Goal: Information Seeking & Learning: Learn about a topic

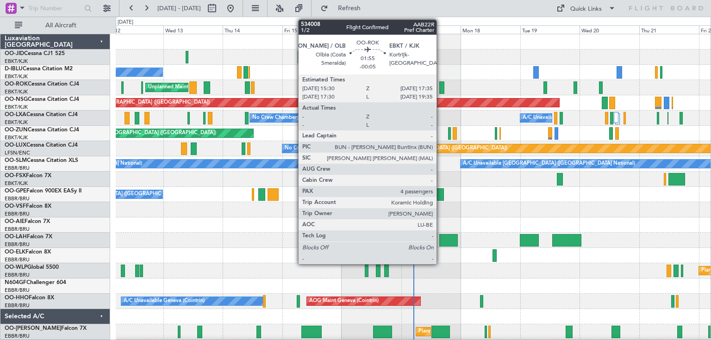
click at [441, 84] on div at bounding box center [443, 88] width 6 height 13
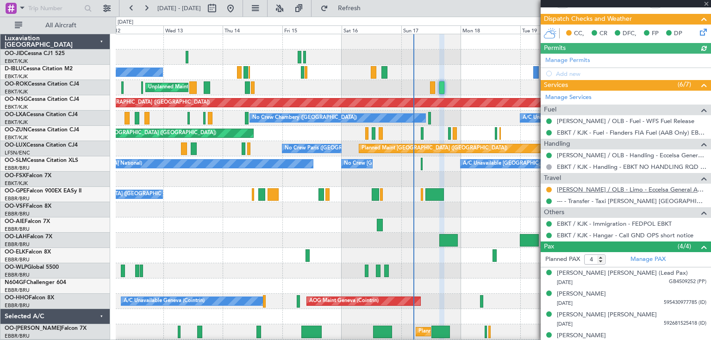
scroll to position [210, 0]
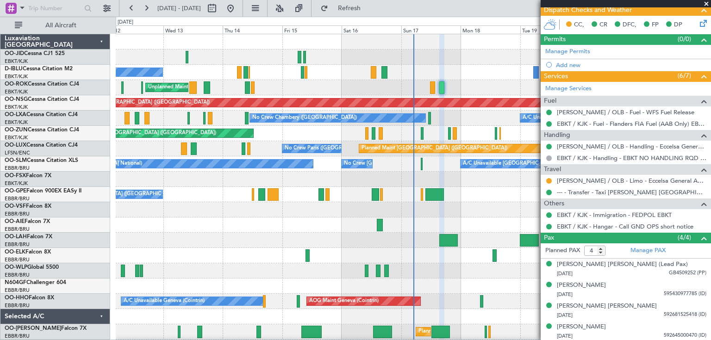
click at [706, 4] on span at bounding box center [706, 4] width 9 height 8
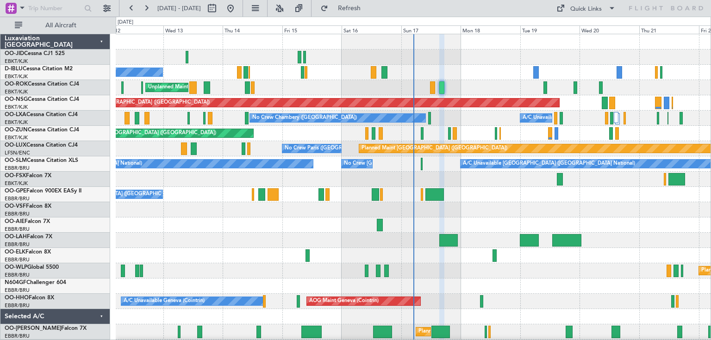
type input "0"
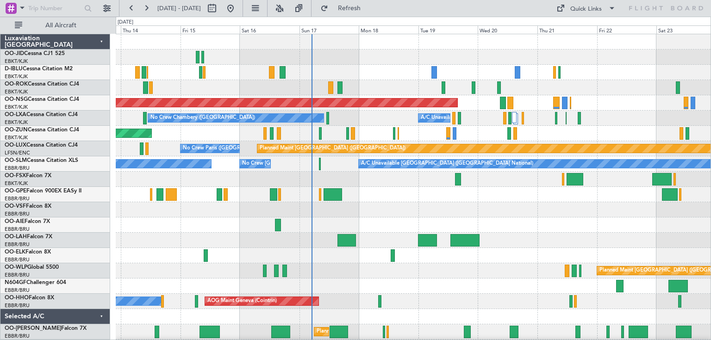
click at [409, 91] on div "Unplanned Maint [GEOGRAPHIC_DATA]-[GEOGRAPHIC_DATA] Owner [GEOGRAPHIC_DATA]-[GE…" at bounding box center [413, 87] width 595 height 15
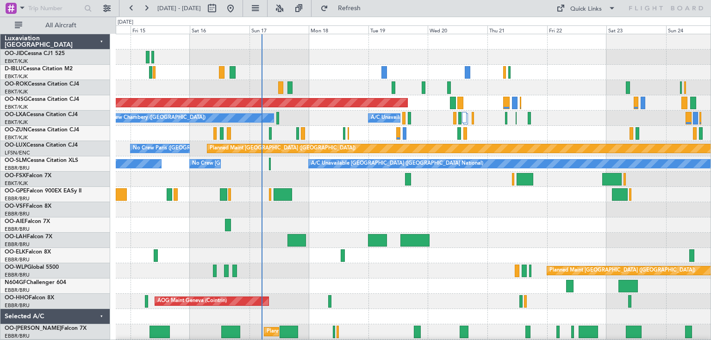
click at [484, 92] on div "Unplanned Maint [GEOGRAPHIC_DATA]-[GEOGRAPHIC_DATA] Owner [GEOGRAPHIC_DATA]-[GE…" at bounding box center [413, 87] width 595 height 15
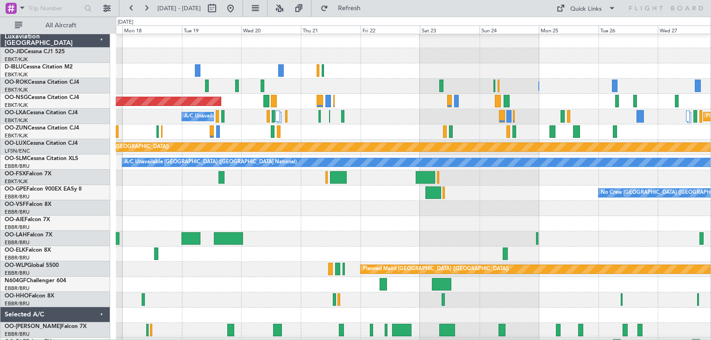
click at [417, 114] on div "A/C Unavailable Planned Maint [GEOGRAPHIC_DATA] ([GEOGRAPHIC_DATA]) No [GEOGRAP…" at bounding box center [413, 116] width 595 height 15
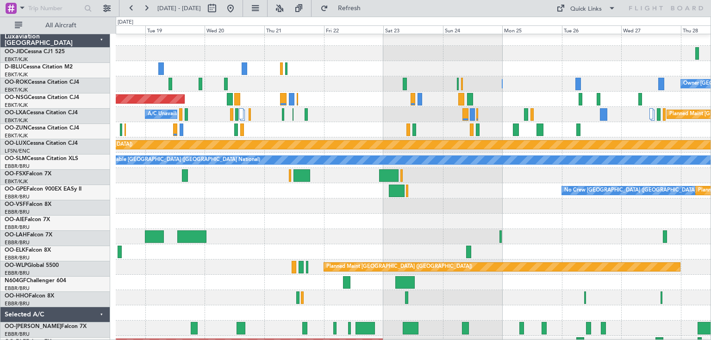
scroll to position [4, 0]
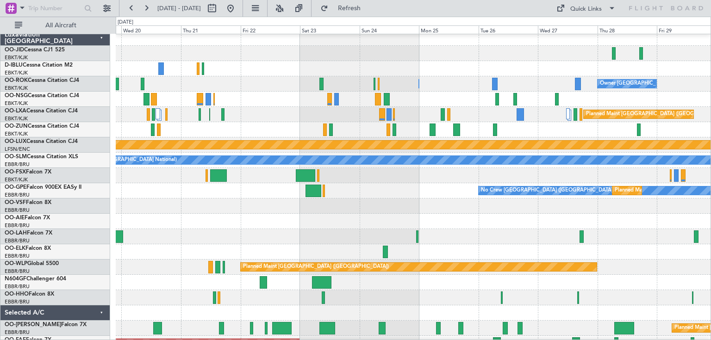
click at [412, 92] on div "Planned Maint [GEOGRAPHIC_DATA] ([GEOGRAPHIC_DATA])" at bounding box center [413, 99] width 595 height 15
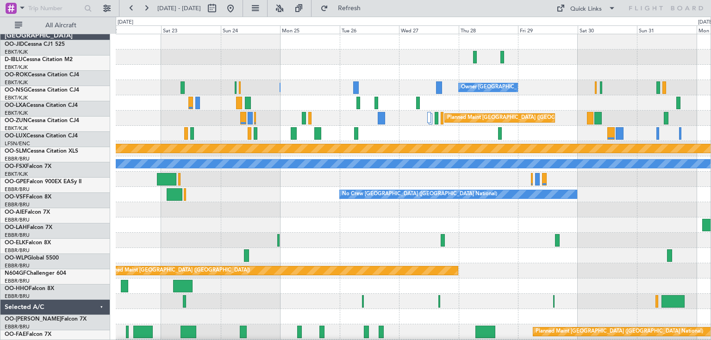
scroll to position [0, 0]
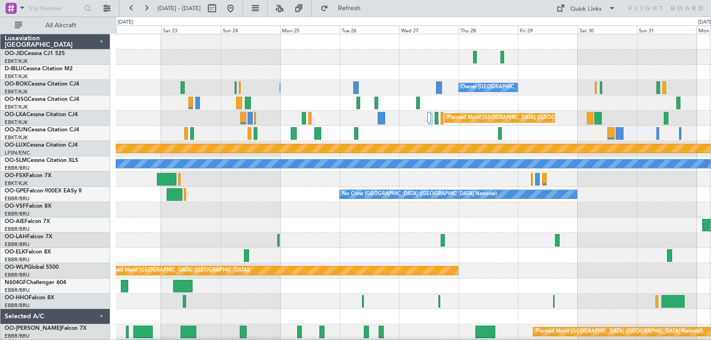
click at [527, 102] on div "Planned Maint Kortrijk-[GEOGRAPHIC_DATA] Owner [GEOGRAPHIC_DATA]-[GEOGRAPHIC_DA…" at bounding box center [413, 194] width 595 height 321
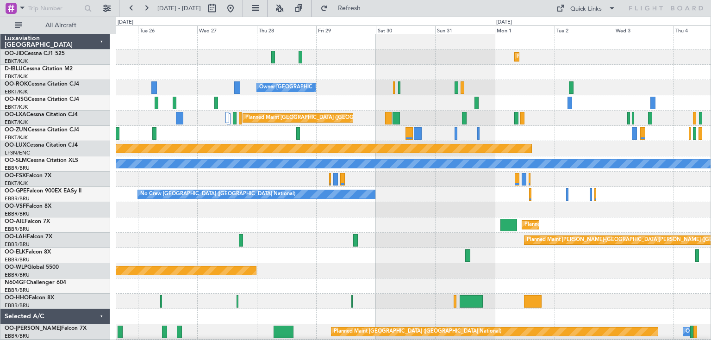
click at [387, 91] on div "Planned Maint Kortrijk-[GEOGRAPHIC_DATA] Owner [GEOGRAPHIC_DATA]-[GEOGRAPHIC_DA…" at bounding box center [413, 194] width 595 height 321
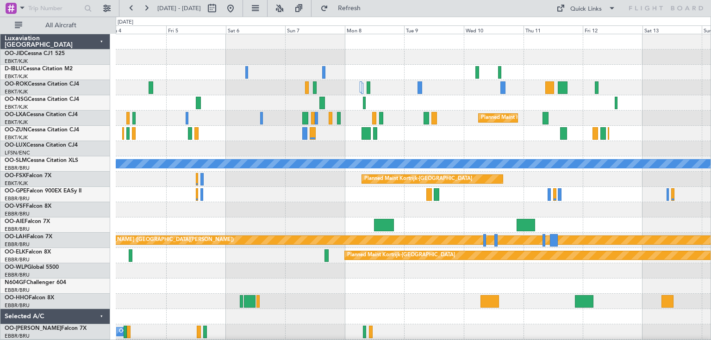
click at [340, 91] on div "Planned Maint Kortrijk-[GEOGRAPHIC_DATA]" at bounding box center [413, 87] width 595 height 15
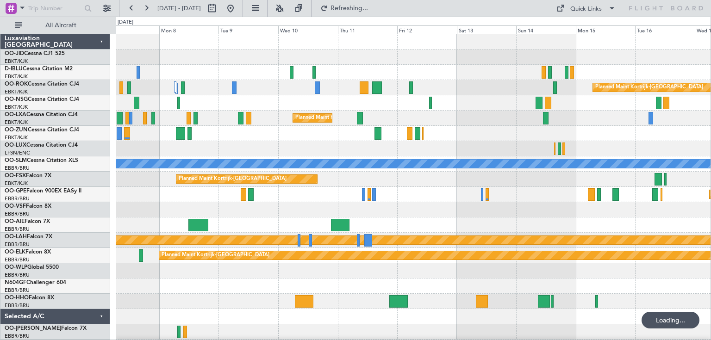
click at [382, 111] on div "Planned Maint Kortrijk-[GEOGRAPHIC_DATA] Planned Maint [GEOGRAPHIC_DATA]-[GEOGR…" at bounding box center [413, 194] width 595 height 321
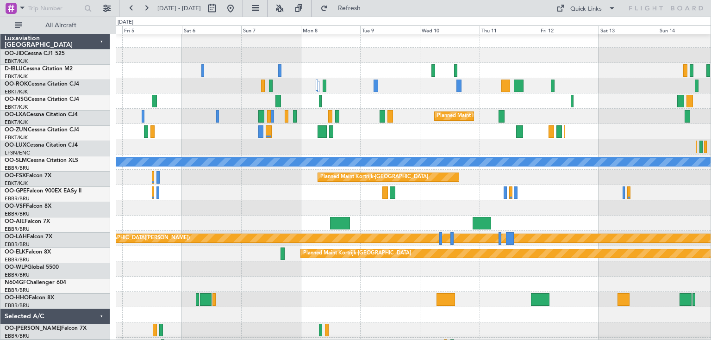
click at [572, 111] on div "Planned Maint Kortrijk-[GEOGRAPHIC_DATA]" at bounding box center [413, 116] width 595 height 15
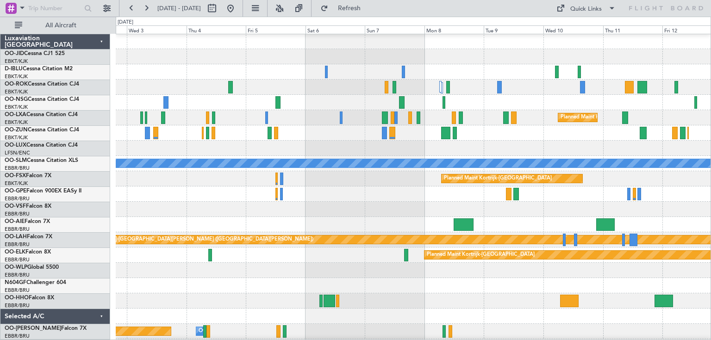
click at [363, 147] on div "Planned Maint [GEOGRAPHIC_DATA] ([GEOGRAPHIC_DATA])" at bounding box center [413, 148] width 595 height 15
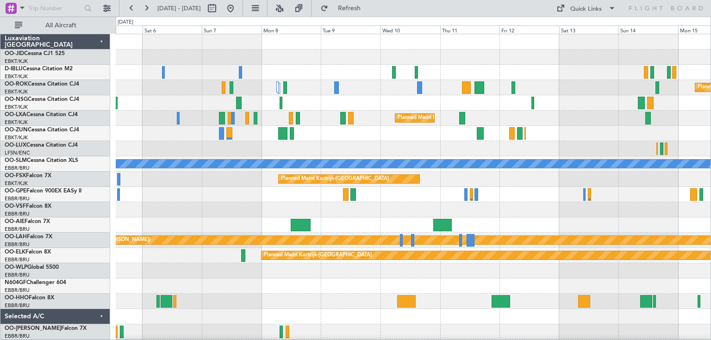
click at [220, 177] on div "Planned Maint Kortrijk-[GEOGRAPHIC_DATA]" at bounding box center [413, 179] width 595 height 15
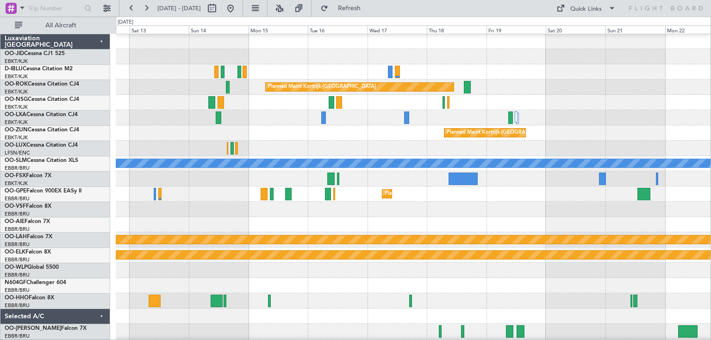
click at [351, 174] on div "Planned Maint Kortrijk-[GEOGRAPHIC_DATA]" at bounding box center [413, 178] width 595 height 15
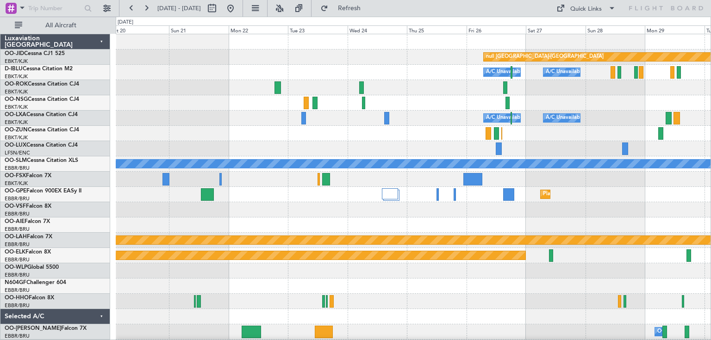
click at [346, 198] on div "Planned Maint Kortrijk-[GEOGRAPHIC_DATA] null [GEOGRAPHIC_DATA]-[GEOGRAPHIC_DAT…" at bounding box center [413, 194] width 595 height 321
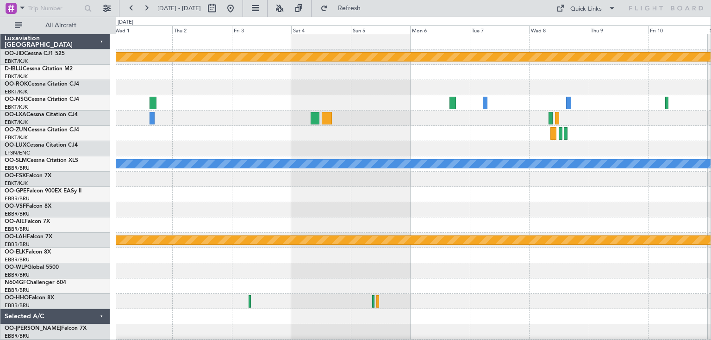
click at [354, 199] on div "null [GEOGRAPHIC_DATA]-[GEOGRAPHIC_DATA] A/C Unavailable [GEOGRAPHIC_DATA] ([GE…" at bounding box center [413, 194] width 595 height 321
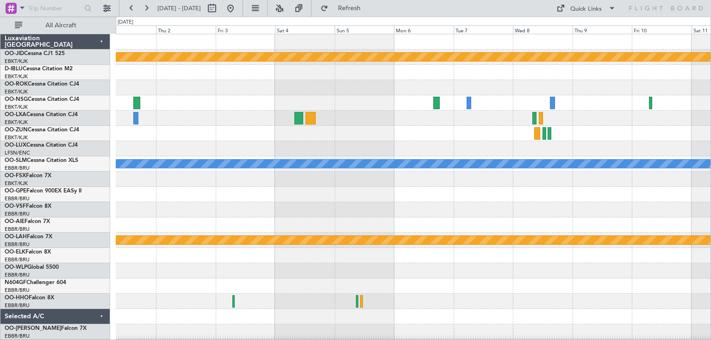
click at [576, 200] on div at bounding box center [413, 194] width 595 height 15
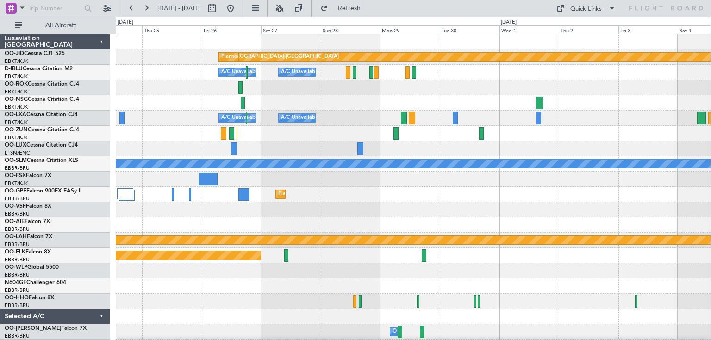
click at [599, 196] on div "Planned Maint [GEOGRAPHIC_DATA] ([GEOGRAPHIC_DATA] National)" at bounding box center [413, 194] width 595 height 15
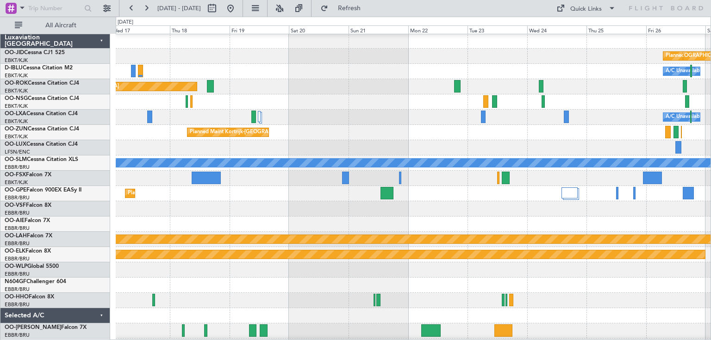
scroll to position [3, 0]
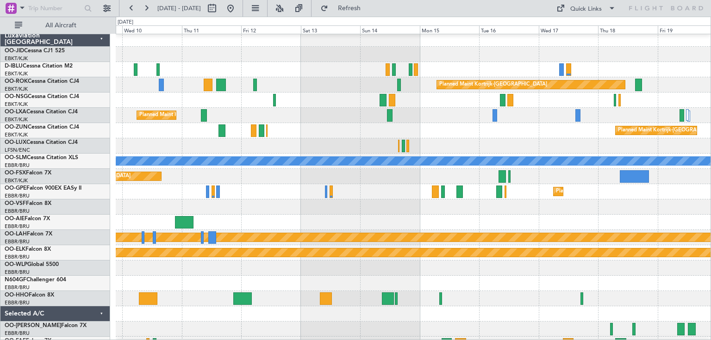
click at [612, 202] on div at bounding box center [413, 207] width 595 height 15
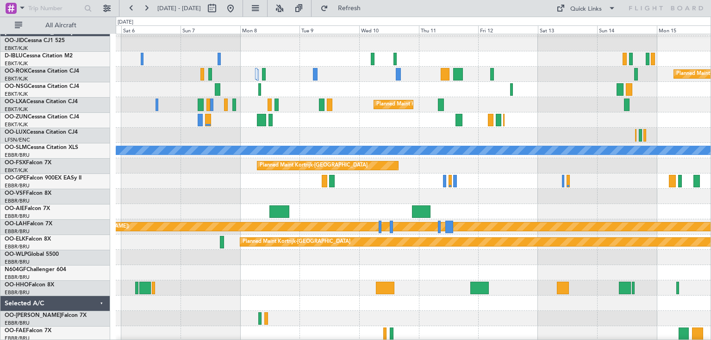
click at [576, 197] on div at bounding box center [413, 196] width 595 height 15
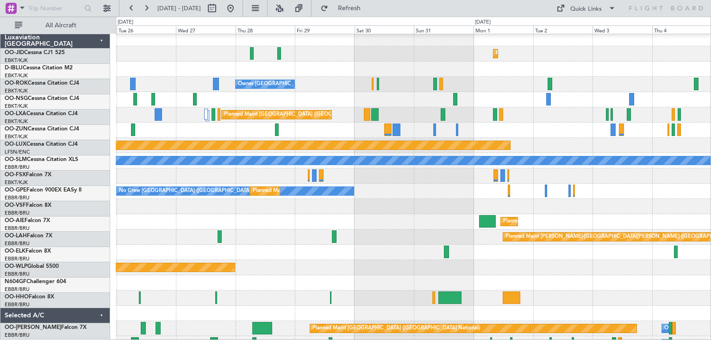
scroll to position [6, 0]
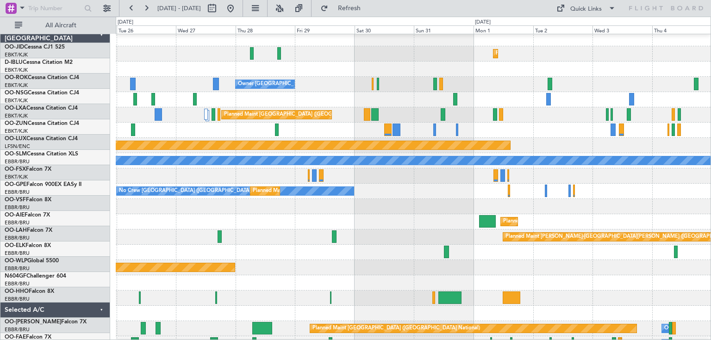
click at [591, 171] on div at bounding box center [413, 176] width 595 height 15
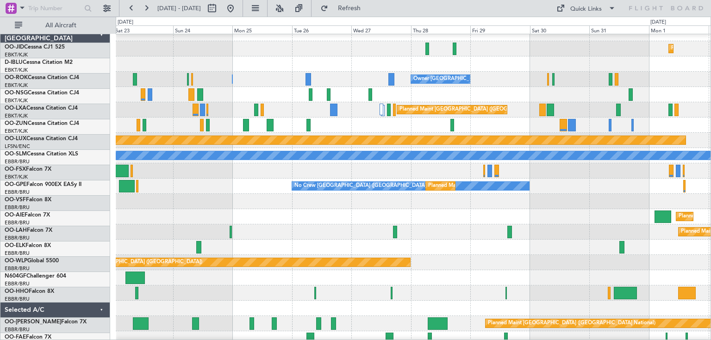
click at [533, 209] on div "Planned Maint [GEOGRAPHIC_DATA] ([GEOGRAPHIC_DATA])" at bounding box center [413, 216] width 595 height 15
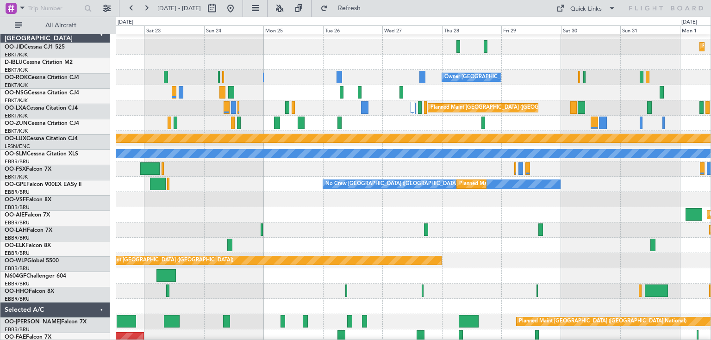
scroll to position [10, 0]
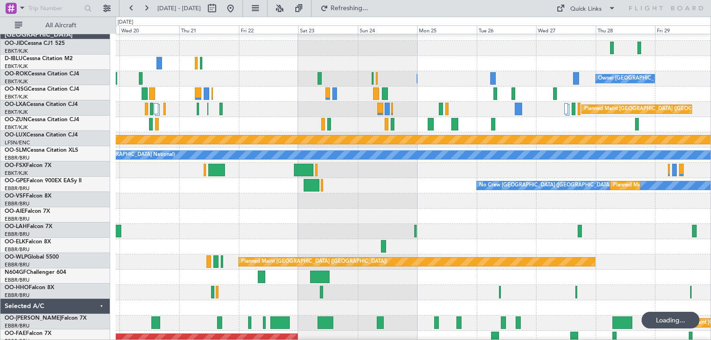
click at [550, 205] on div at bounding box center [413, 201] width 595 height 15
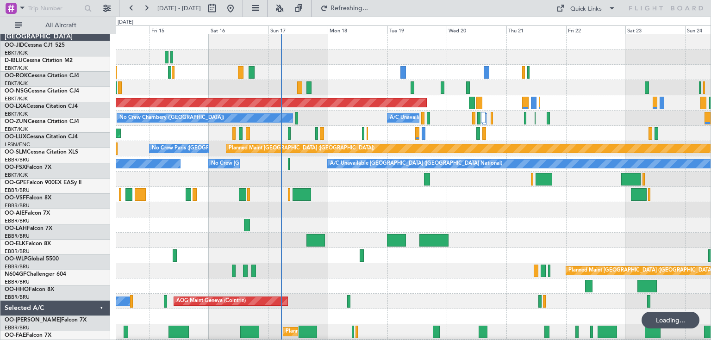
scroll to position [0, 0]
